Goal: Find specific page/section: Find specific page/section

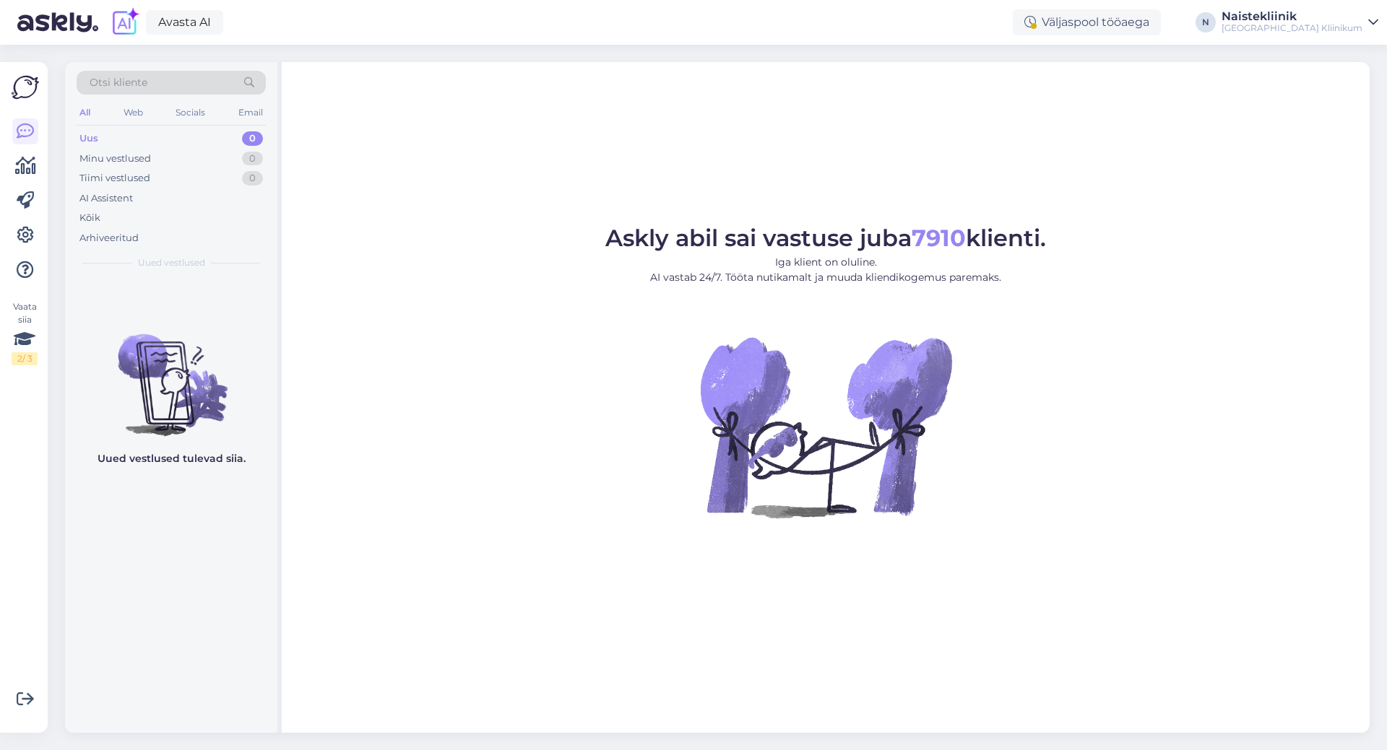
drag, startPoint x: 633, startPoint y: 435, endPoint x: 634, endPoint y: 383, distance: 51.3
click at [634, 428] on figure "Askly abil sai vastuse juba 7910 klienti. Iga klient on oluline. AI vastab 24/7…" at bounding box center [826, 392] width 1062 height 330
click at [84, 154] on div "Minu vestlused" at bounding box center [114, 159] width 71 height 14
